Goal: Task Accomplishment & Management: Manage account settings

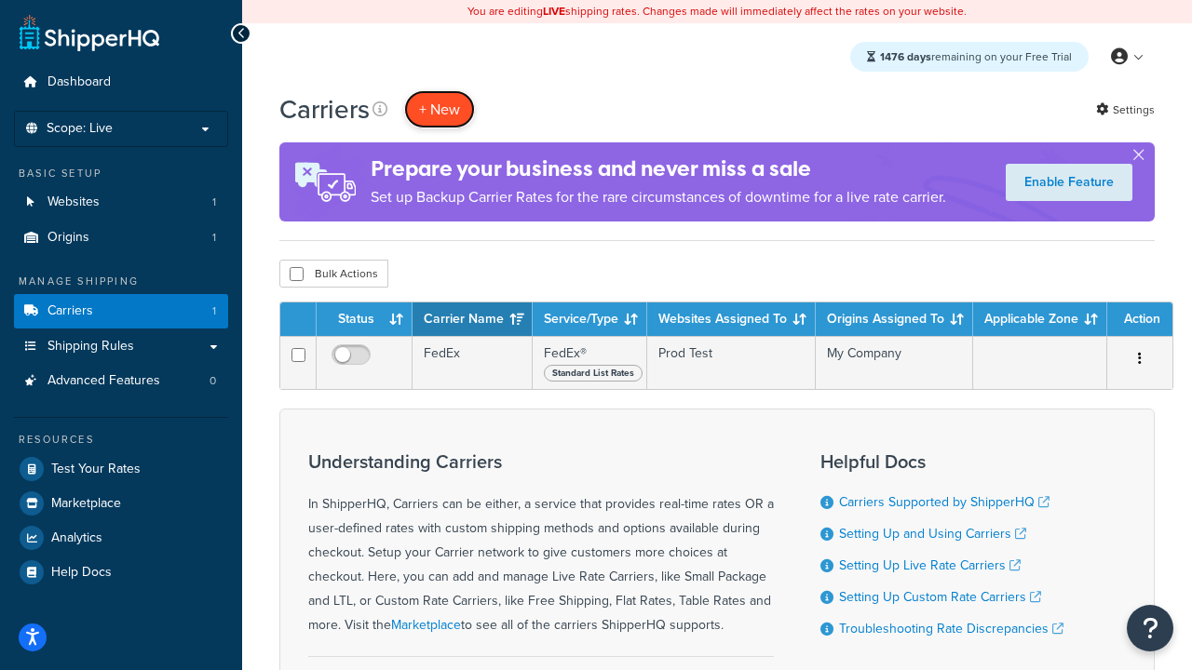
click at [439, 109] on button "+ New" at bounding box center [439, 109] width 71 height 38
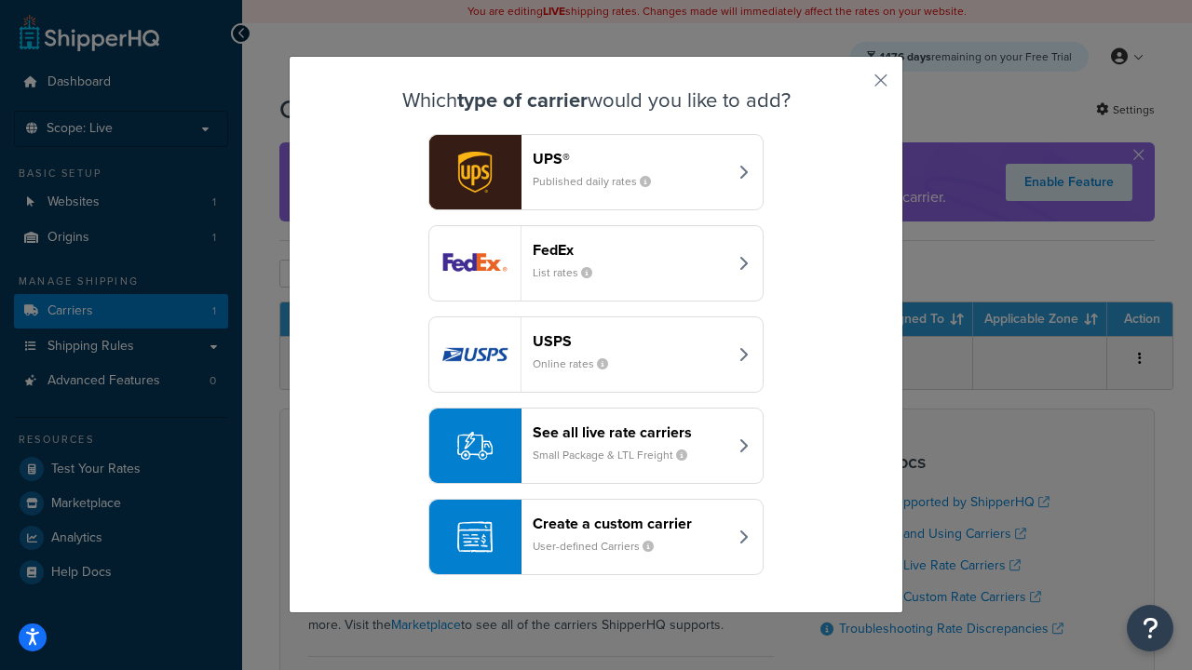
click at [596, 263] on div "FedEx List rates" at bounding box center [630, 263] width 195 height 45
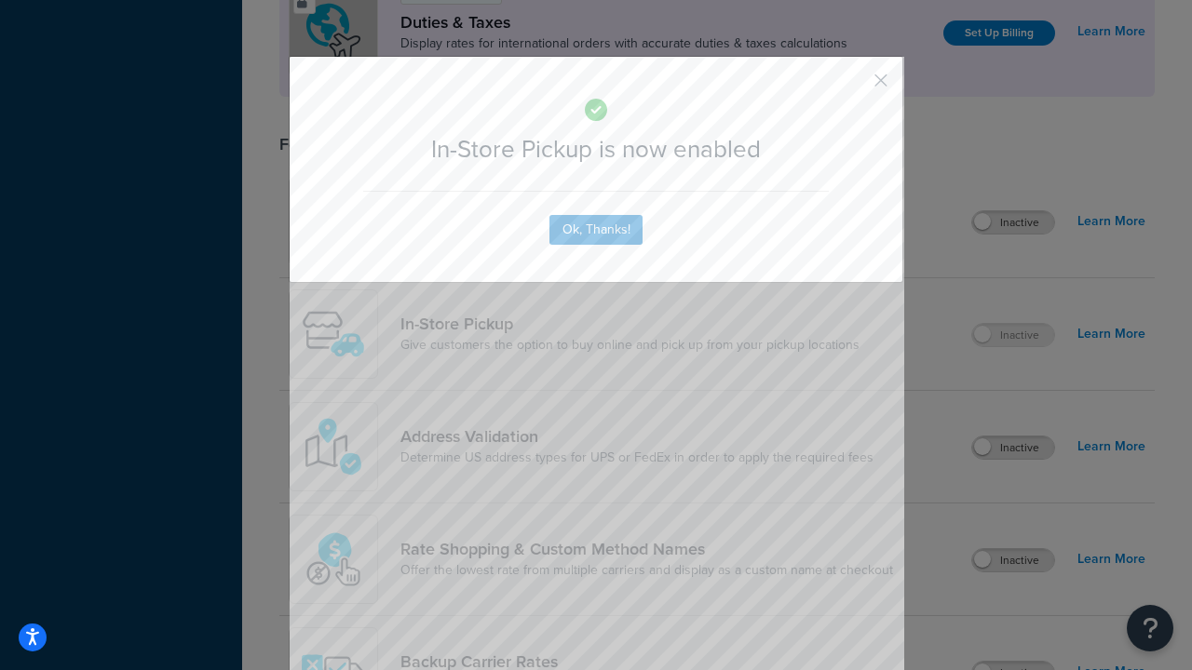
click at [853, 87] on button "button" at bounding box center [853, 87] width 5 height 5
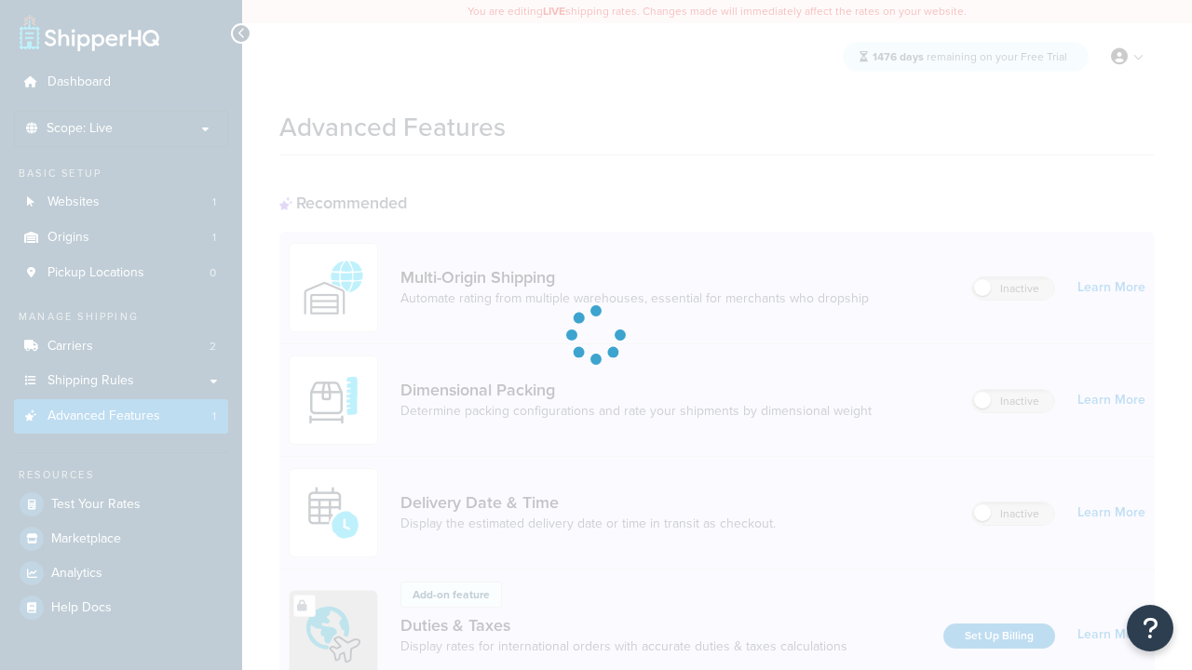
scroll to position [603, 0]
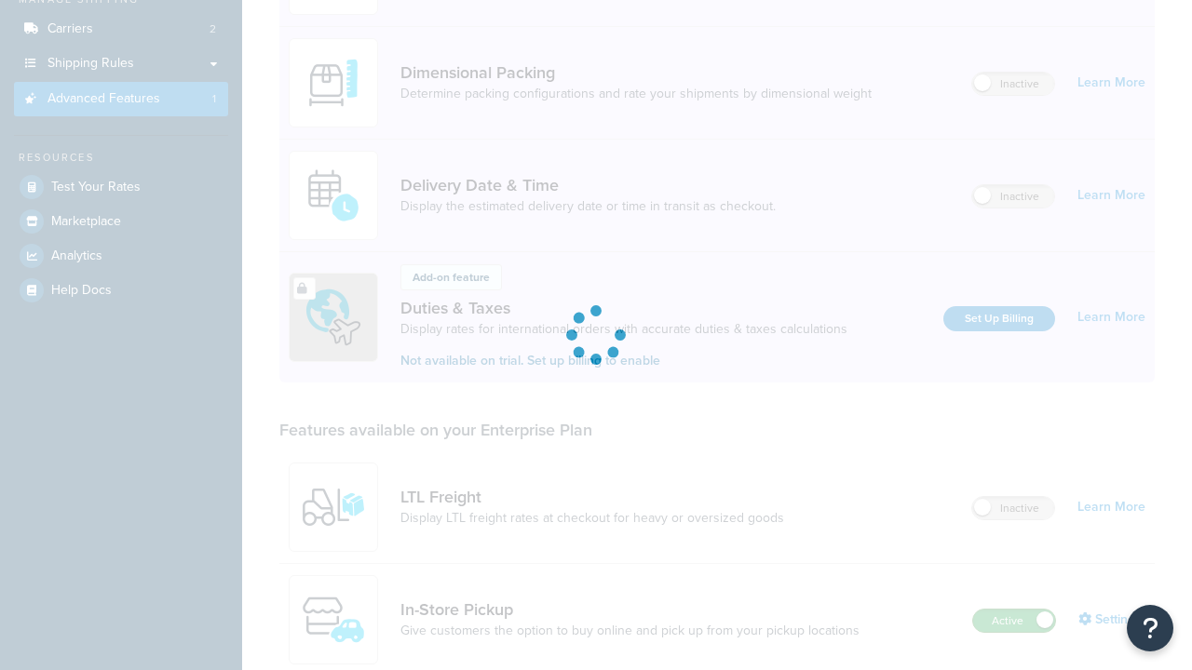
click at [1014, 610] on label "Active" at bounding box center [1014, 621] width 82 height 22
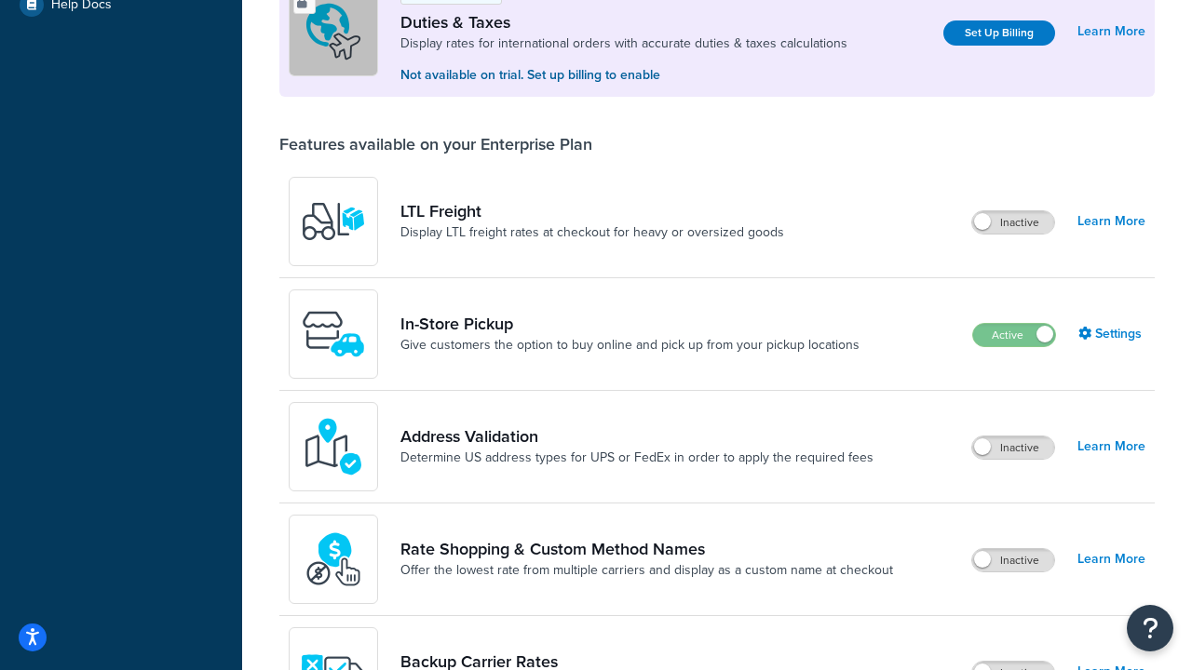
scroll to position [568, 0]
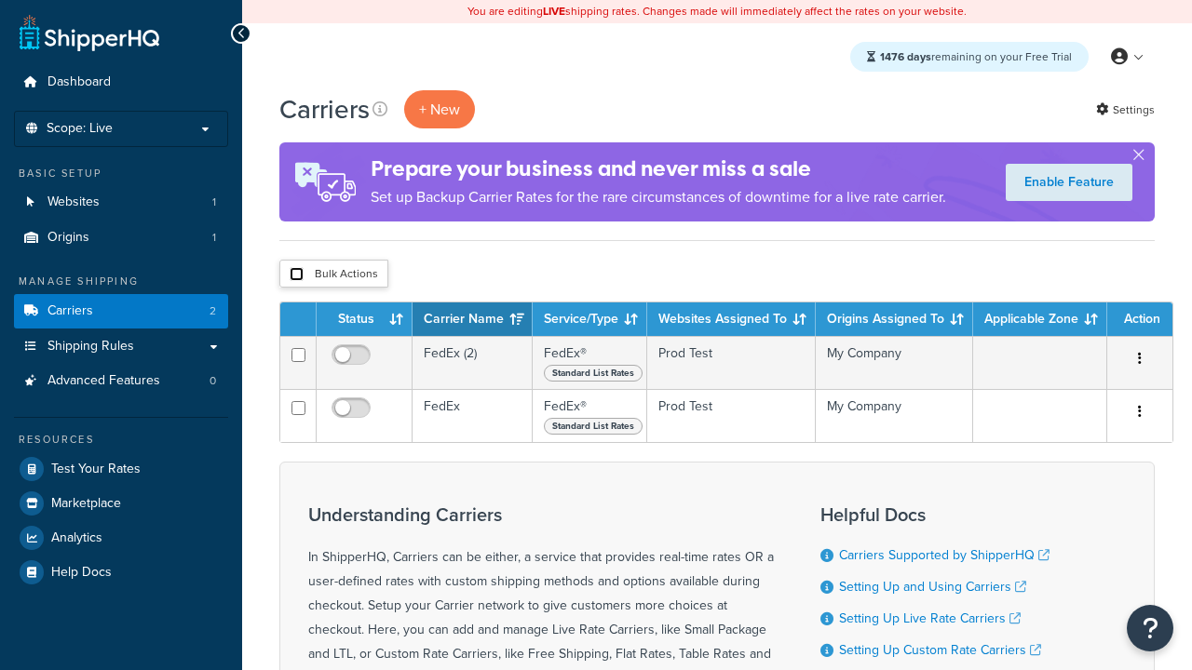
click at [296, 275] on input "checkbox" at bounding box center [297, 274] width 14 height 14
checkbox input "true"
click at [0, 0] on button "Delete" at bounding box center [0, 0] width 0 height 0
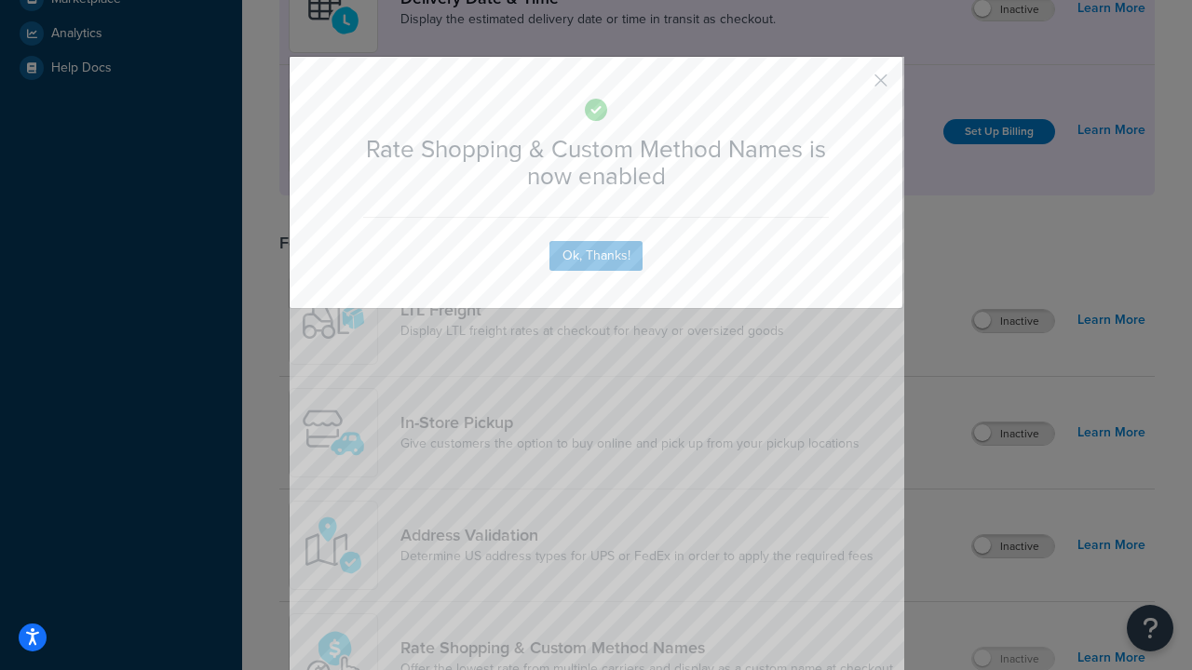
click at [853, 87] on button "button" at bounding box center [853, 87] width 5 height 5
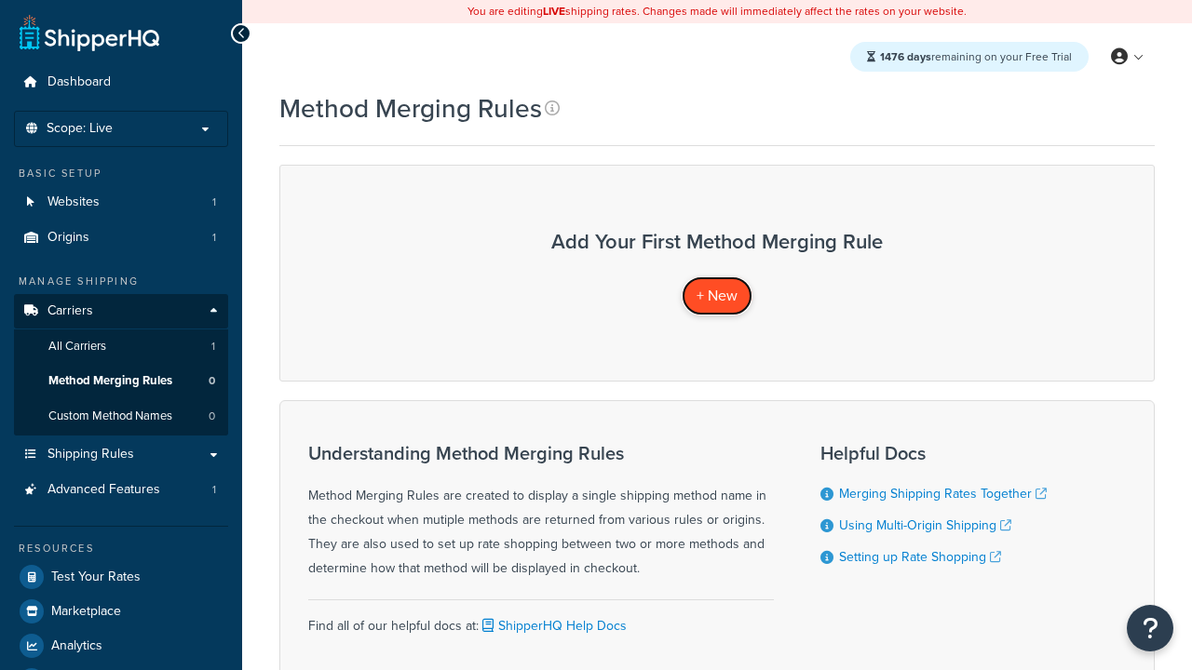
click at [717, 295] on span "+ New" at bounding box center [716, 295] width 41 height 21
